Goal: Information Seeking & Learning: Learn about a topic

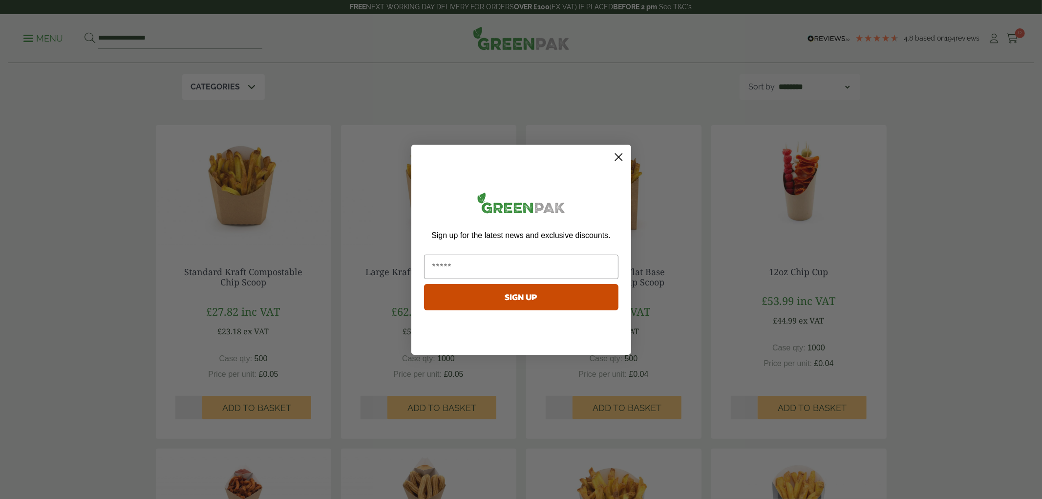
click at [621, 154] on icon "Close dialog" at bounding box center [618, 156] width 7 height 7
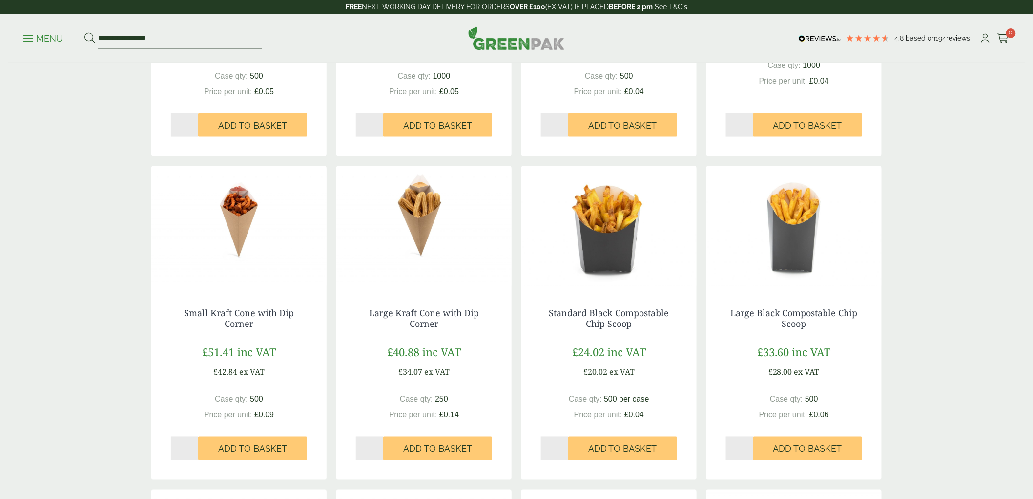
scroll to position [488, 0]
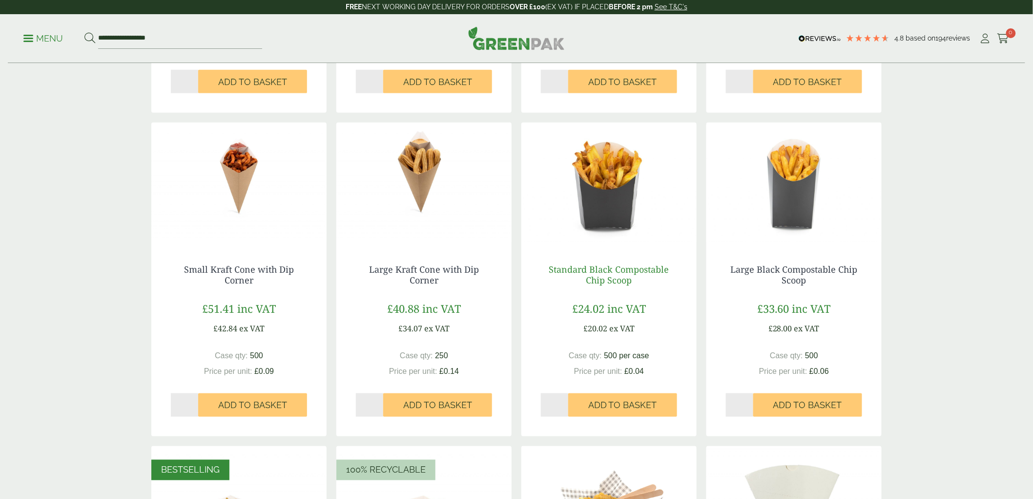
click at [596, 265] on link "Standard Black Compostable Chip Scoop" at bounding box center [609, 274] width 120 height 22
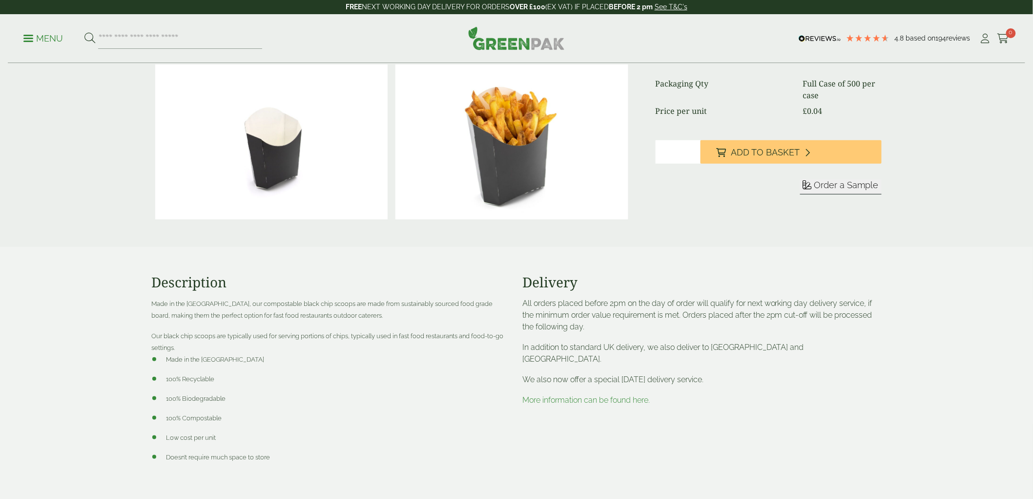
scroll to position [235, 0]
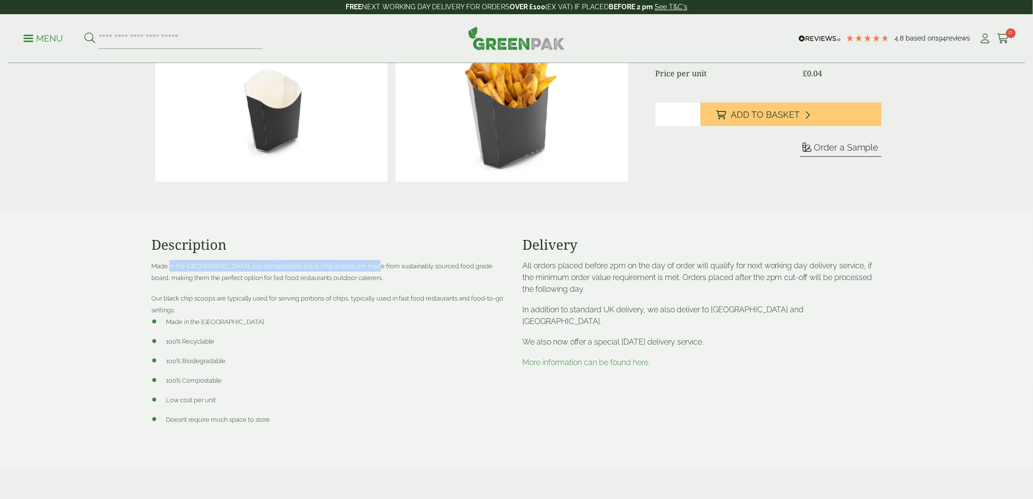
drag, startPoint x: 177, startPoint y: 267, endPoint x: 386, endPoint y: 271, distance: 209.6
click at [378, 270] on span "Made in the [GEOGRAPHIC_DATA], our compostable black chip scoops are made from …" at bounding box center [321, 271] width 341 height 19
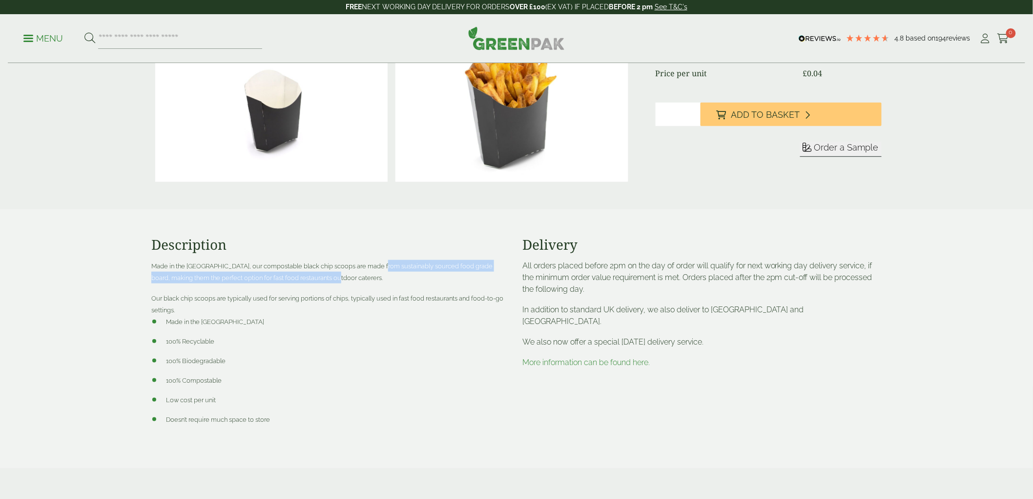
drag, startPoint x: 386, startPoint y: 271, endPoint x: 413, endPoint y: 272, distance: 26.4
click at [394, 271] on p "Made in the [GEOGRAPHIC_DATA], our compostable black chip scoops are made from …" at bounding box center [330, 271] width 359 height 23
click at [413, 272] on p "Made in the [GEOGRAPHIC_DATA], our compostable black chip scoops are made from …" at bounding box center [330, 271] width 359 height 23
drag, startPoint x: 158, startPoint y: 299, endPoint x: 260, endPoint y: 298, distance: 101.6
click at [260, 298] on span "Our black chip scoops are typically used for serving portions of chips, typical…" at bounding box center [327, 303] width 352 height 19
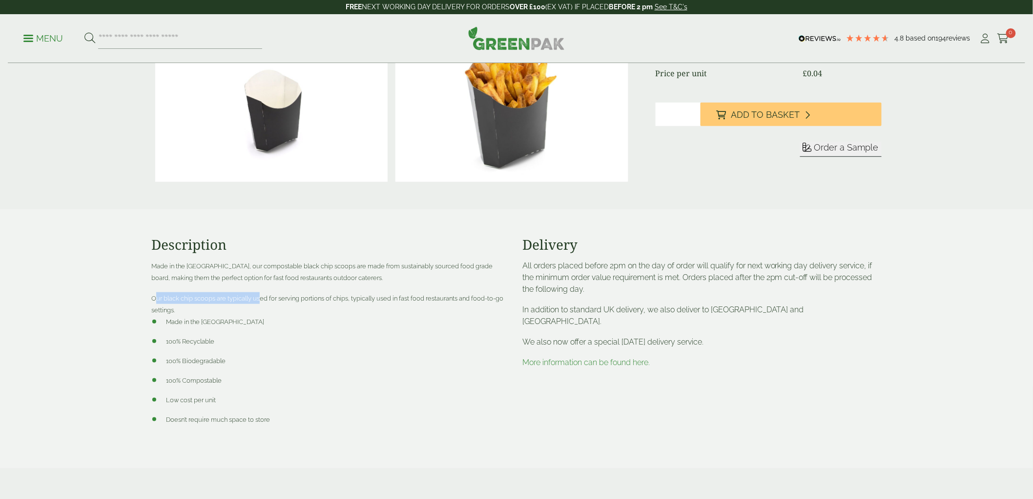
click at [261, 297] on span "Our black chip scoops are typically used for serving portions of chips, typical…" at bounding box center [327, 303] width 352 height 19
click at [569, 358] on link "More information can be found here." at bounding box center [586, 362] width 127 height 9
